Goal: Task Accomplishment & Management: Manage account settings

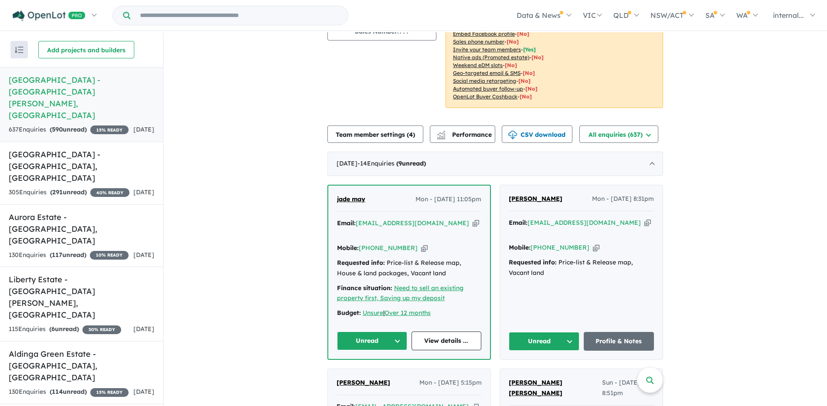
scroll to position [131, 0]
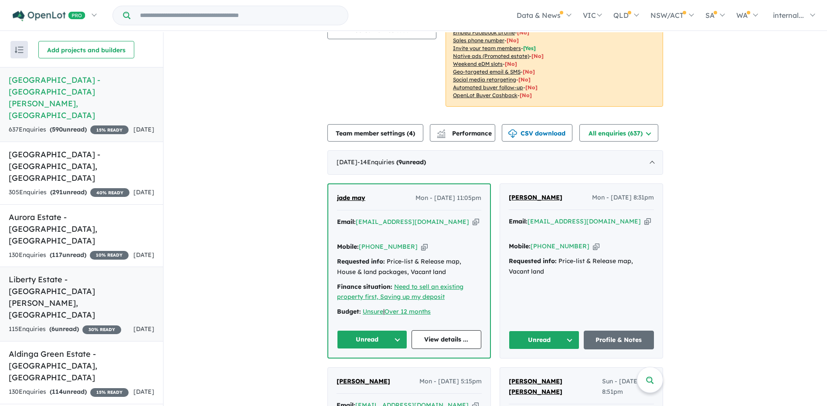
click at [74, 324] on div "115 Enquir ies ( 6 unread) 30 % READY" at bounding box center [65, 329] width 112 height 10
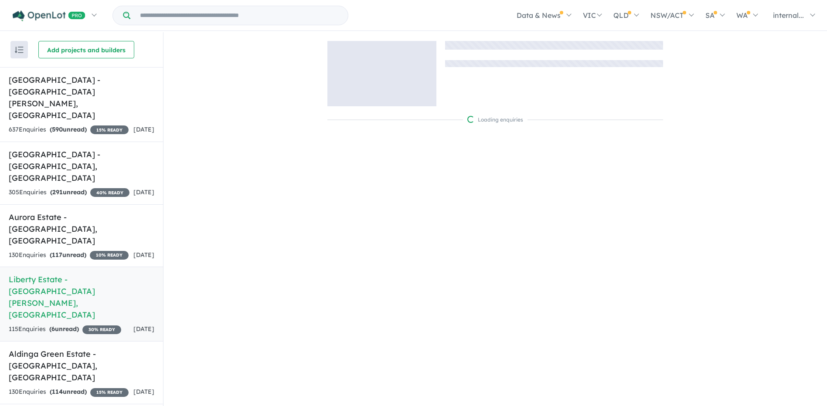
scroll to position [1, 0]
click at [120, 347] on h5 "Aldinga Green Estate - [GEOGRAPHIC_DATA] , [GEOGRAPHIC_DATA]" at bounding box center [82, 364] width 146 height 35
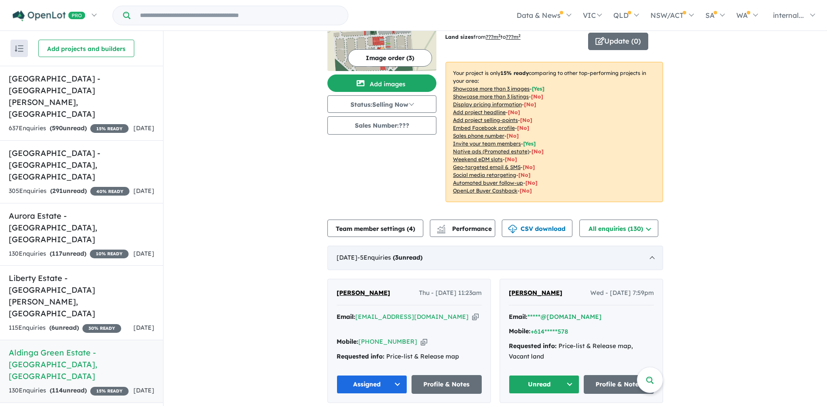
scroll to position [87, 0]
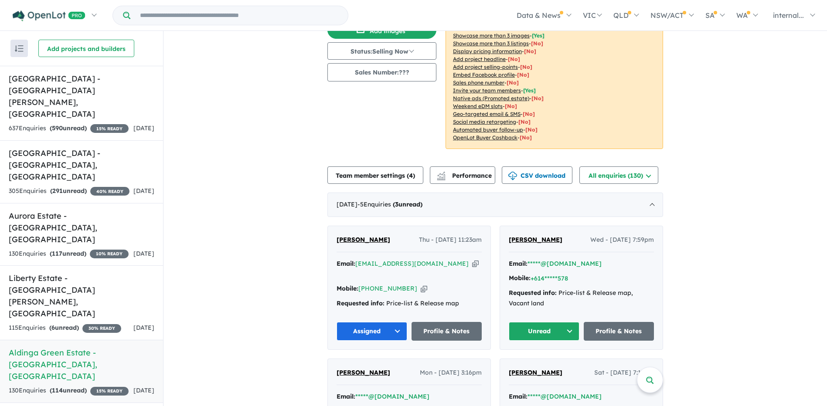
click at [472, 259] on icon "button" at bounding box center [475, 263] width 7 height 9
click at [394, 322] on button "Assigned" at bounding box center [371, 331] width 71 height 19
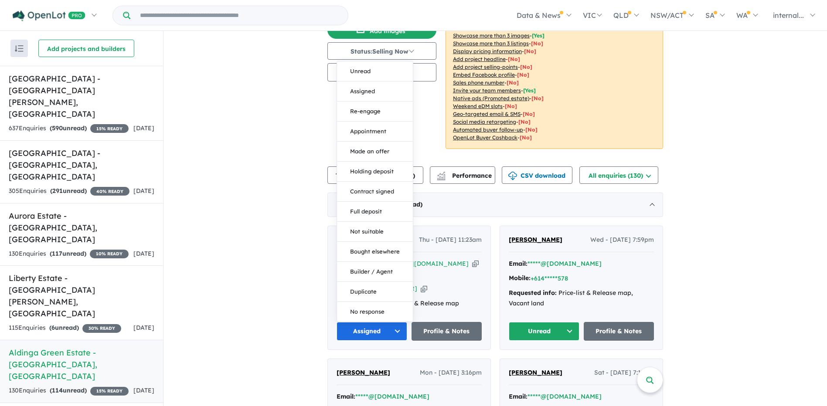
click at [392, 322] on button "Assigned" at bounding box center [371, 331] width 71 height 19
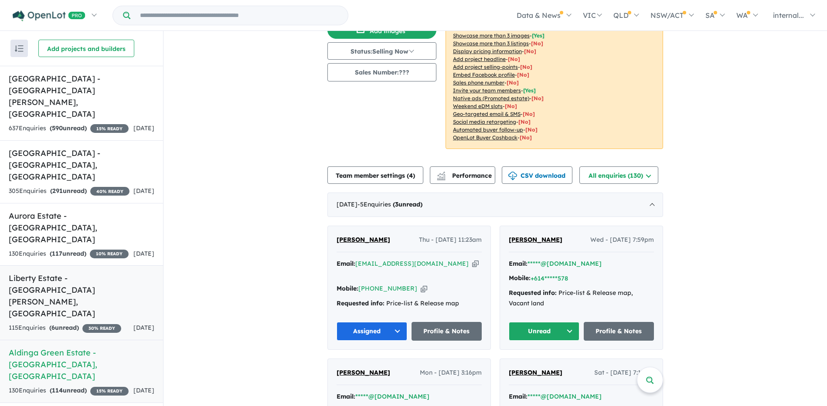
click at [88, 323] on div "115 Enquir ies ( 6 unread) 30 % READY" at bounding box center [65, 328] width 112 height 10
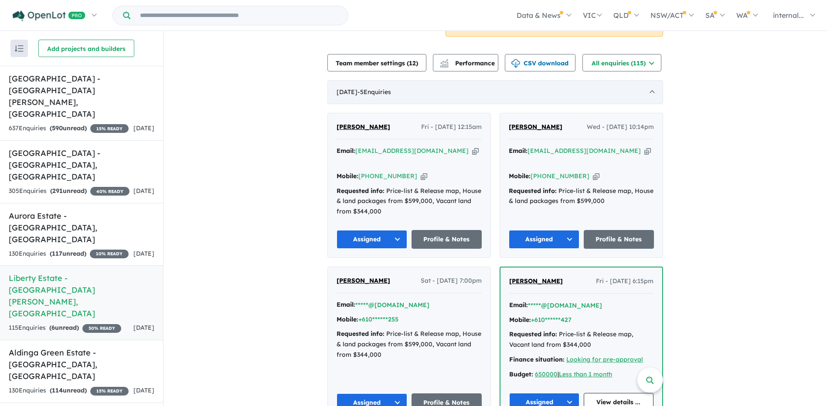
scroll to position [87, 0]
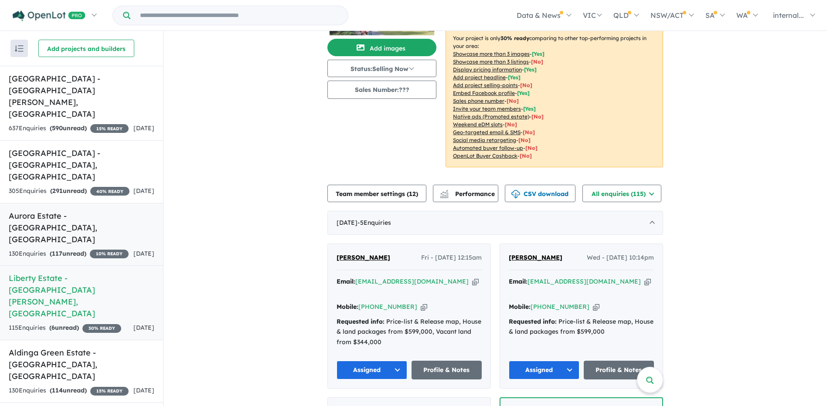
click at [82, 250] on strong "( 117 unread)" at bounding box center [68, 254] width 37 height 8
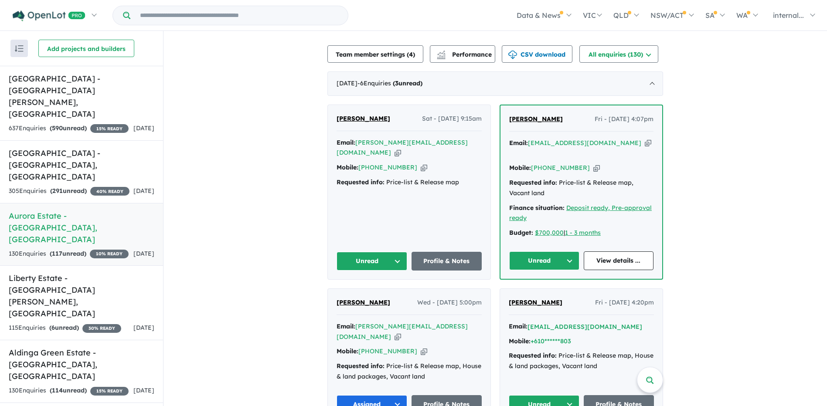
scroll to position [218, 0]
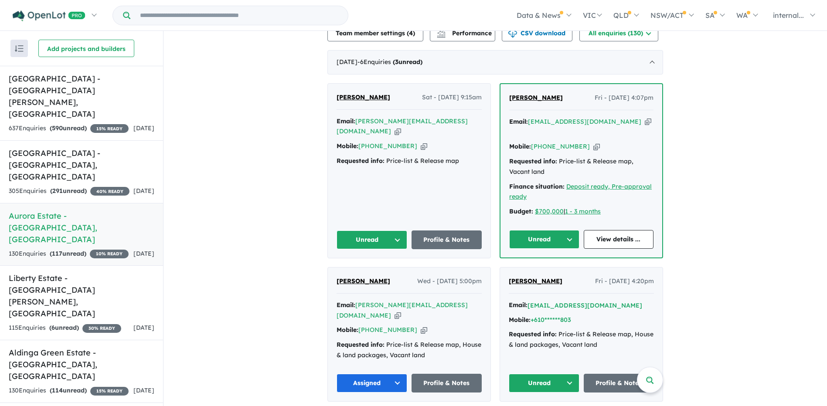
click at [645, 121] on icon "button" at bounding box center [648, 121] width 7 height 9
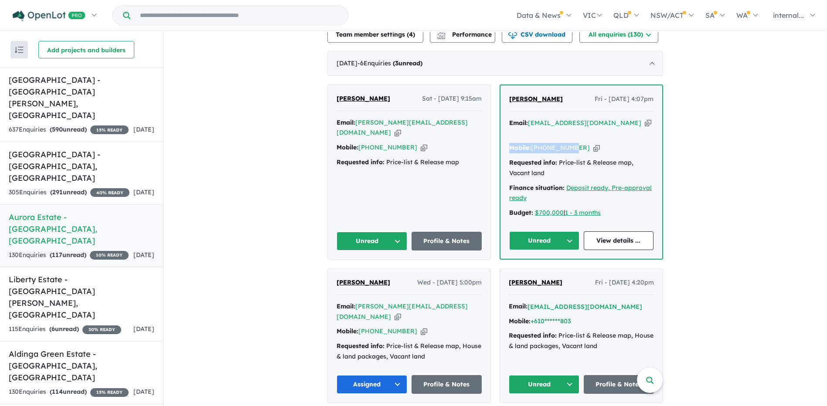
click at [564, 132] on div "Email: [EMAIL_ADDRESS][DOMAIN_NAME] Copied! Mobile: [PHONE_NUMBER] Copied! Requ…" at bounding box center [581, 170] width 144 height 105
drag, startPoint x: 545, startPoint y: 228, endPoint x: 547, endPoint y: 212, distance: 16.7
click at [545, 231] on button "Unread" at bounding box center [544, 240] width 70 height 19
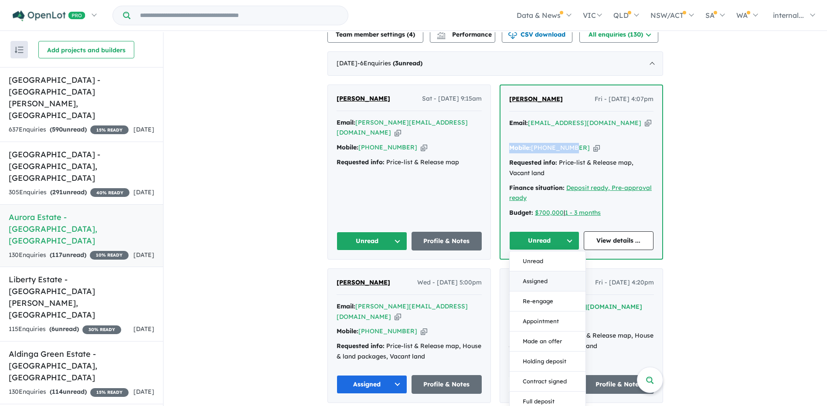
click at [540, 272] on button "Assigned" at bounding box center [547, 282] width 76 height 20
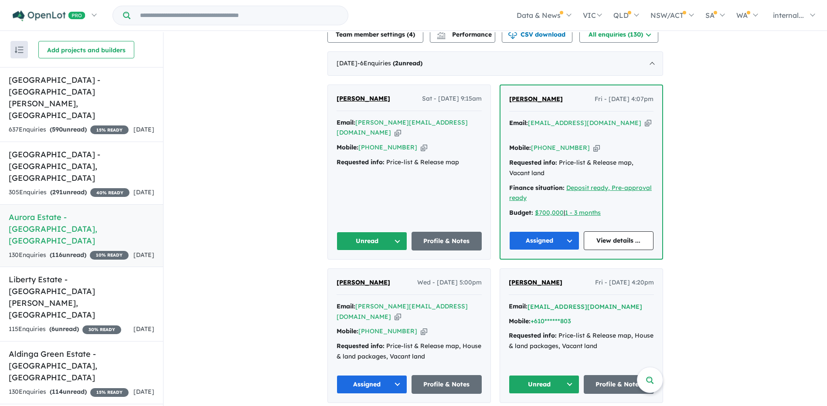
click at [439, 122] on div "Email: [PERSON_NAME][EMAIL_ADDRESS][DOMAIN_NAME] Copied!" at bounding box center [408, 128] width 145 height 21
click at [401, 128] on icon "button" at bounding box center [397, 132] width 7 height 9
